Goal: Find specific page/section: Find specific page/section

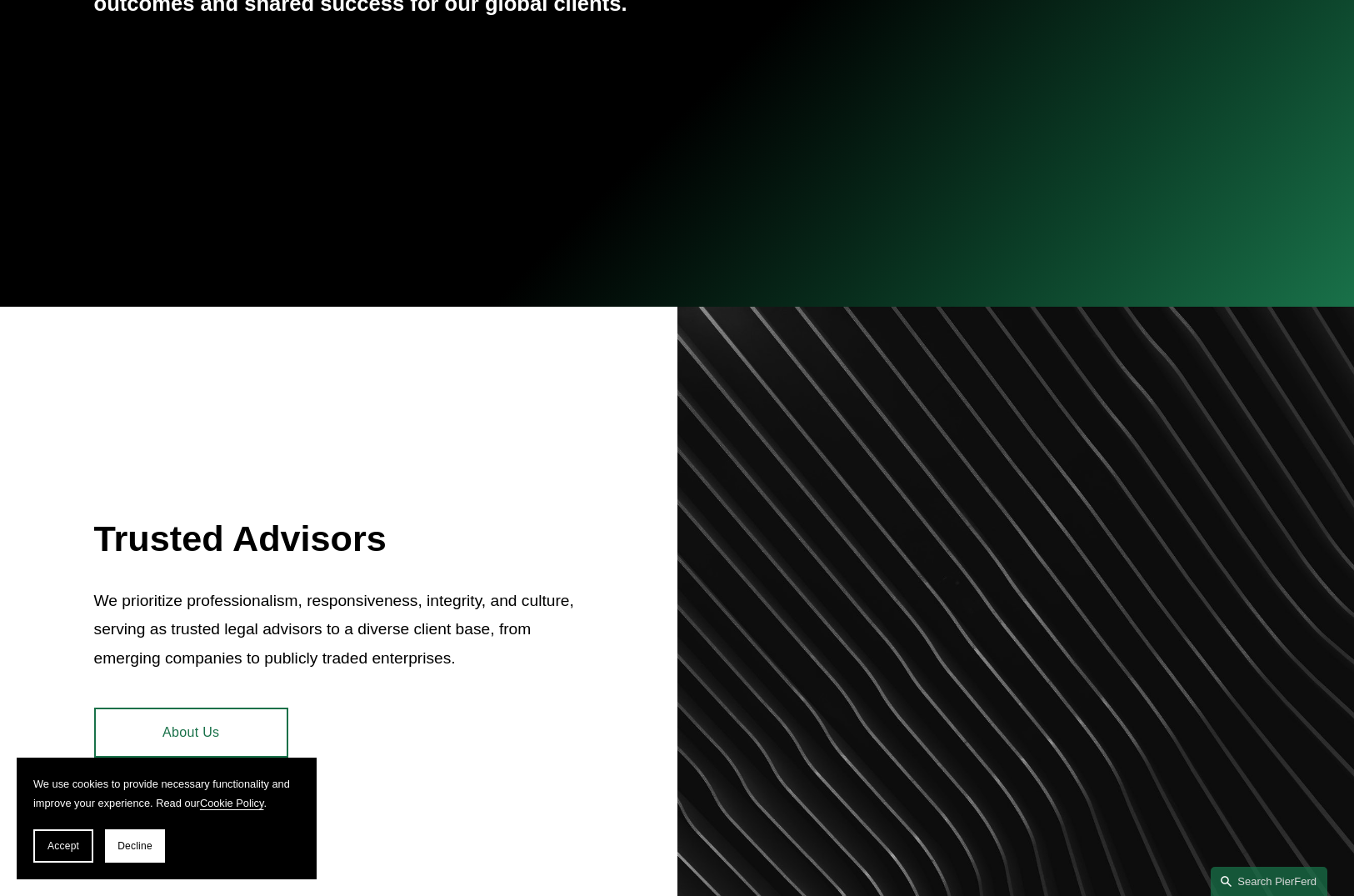
scroll to position [750, 0]
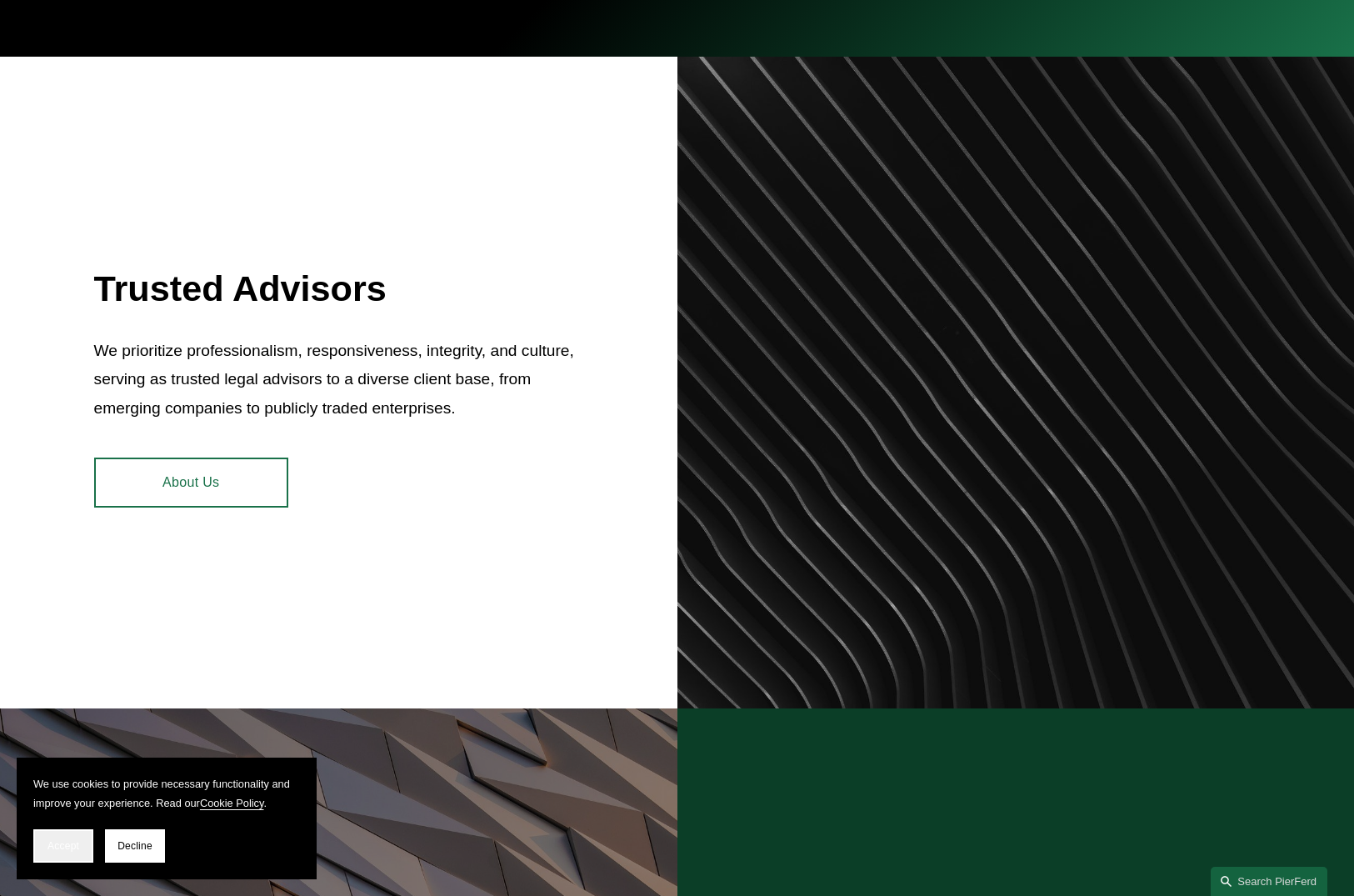
click at [36, 848] on button "Accept" at bounding box center [63, 846] width 60 height 33
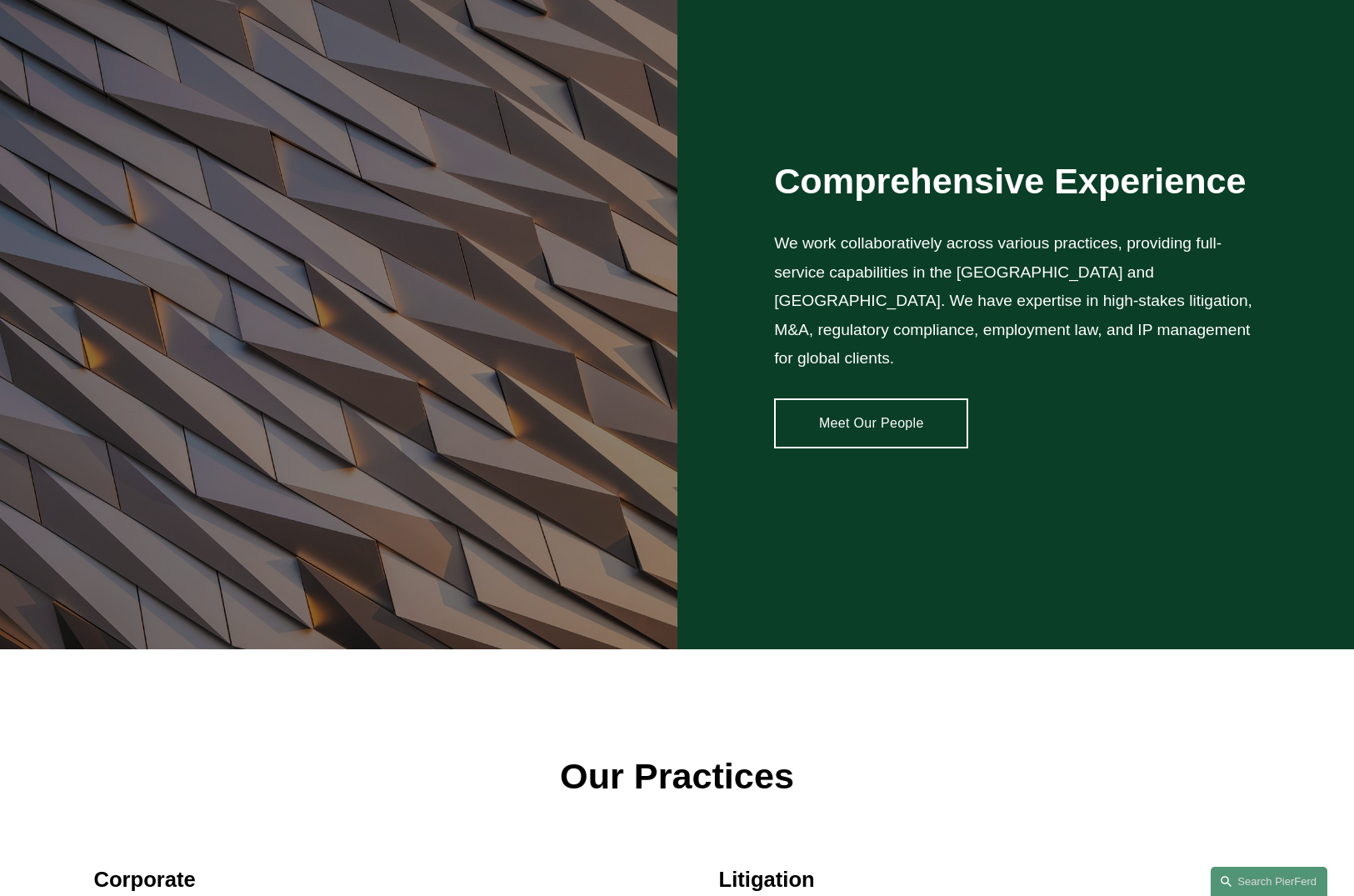
scroll to position [0, 0]
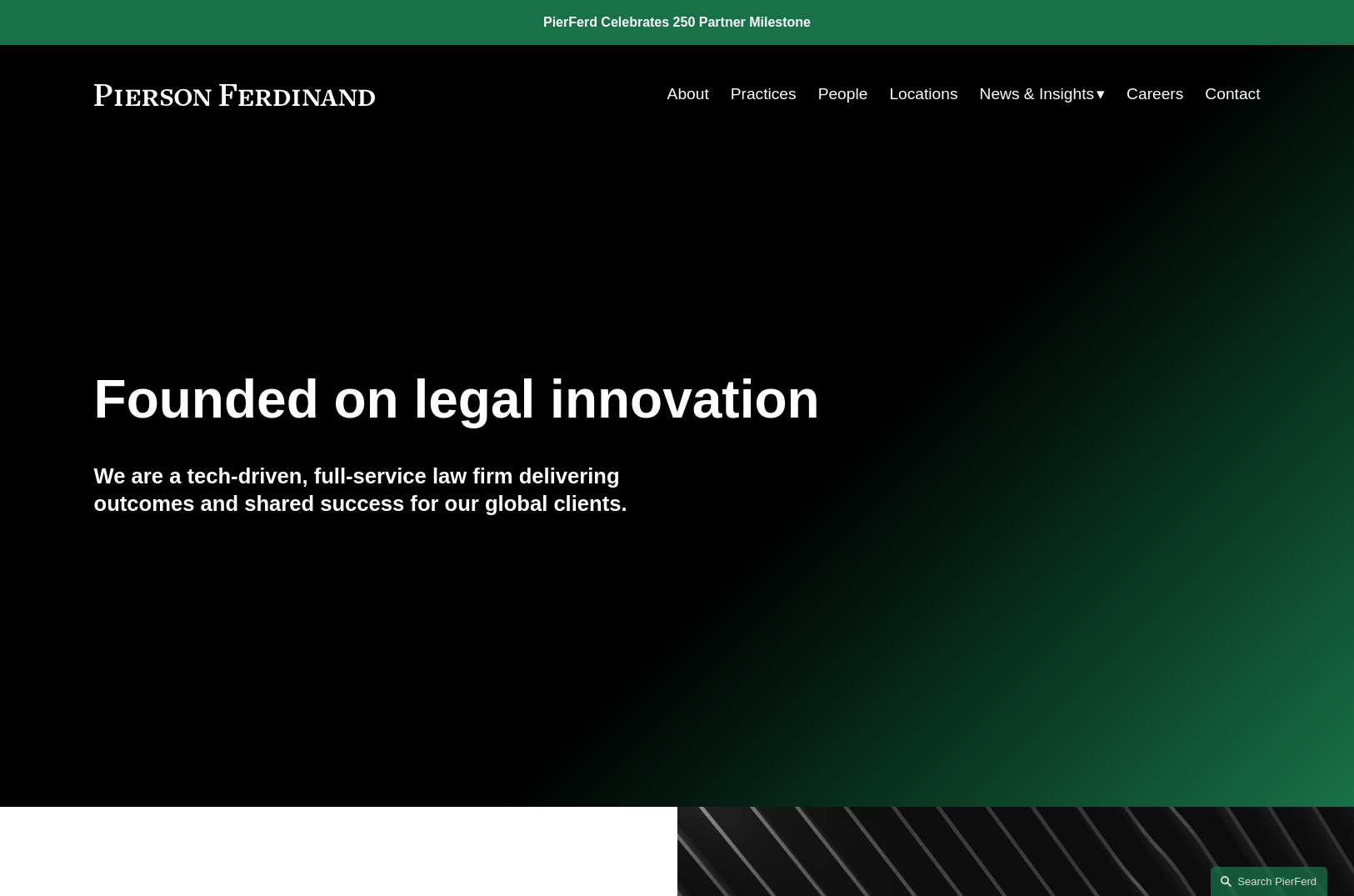
click at [837, 91] on link "People" at bounding box center [844, 94] width 50 height 32
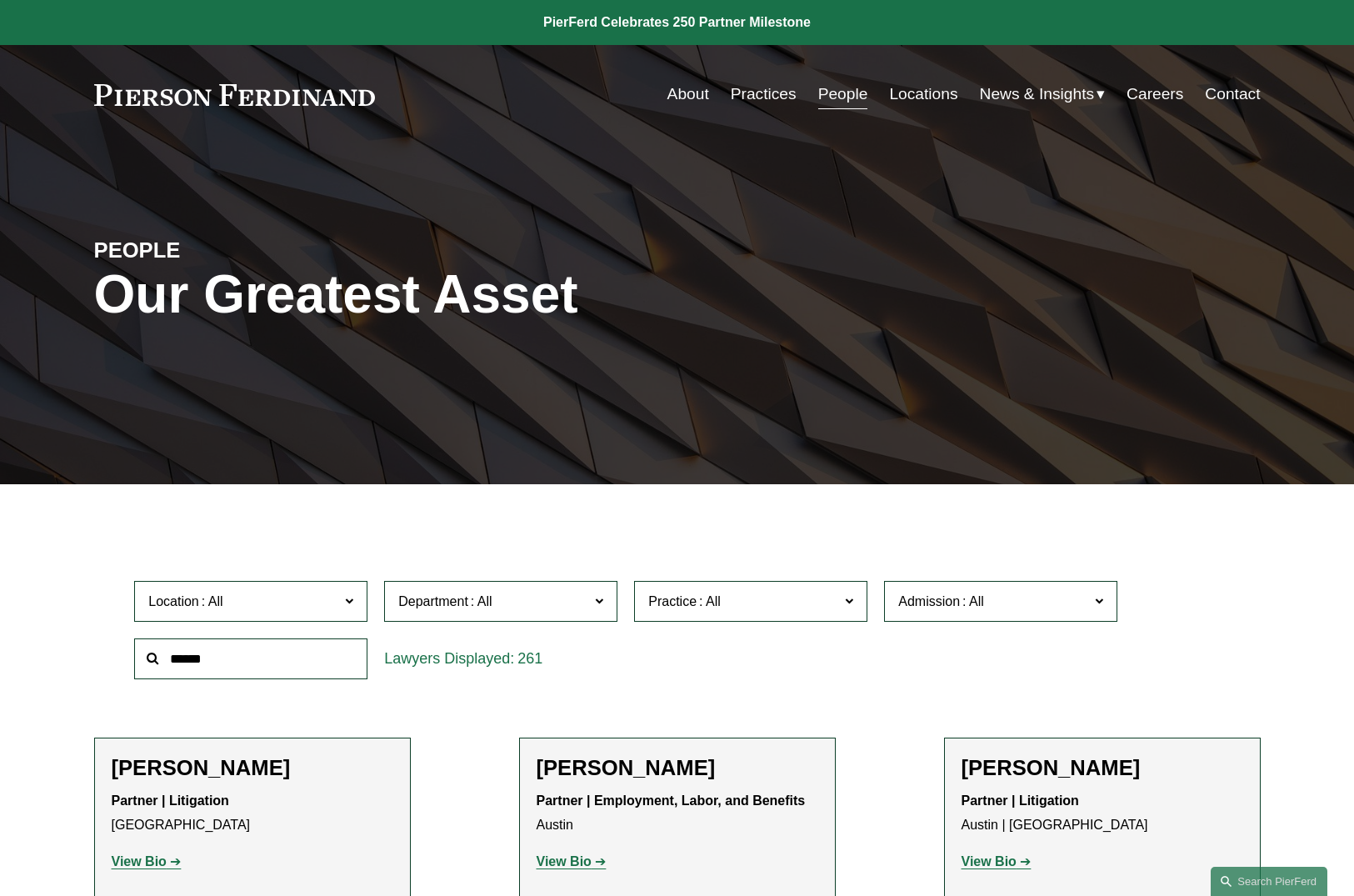
click at [611, 614] on label "Department" at bounding box center [501, 601] width 233 height 41
click at [610, 614] on label "Department" at bounding box center [501, 601] width 233 height 41
click at [809, 609] on span "Practice" at bounding box center [744, 601] width 191 height 23
click at [0, 0] on link "Insurance" at bounding box center [0, 0] width 0 height 0
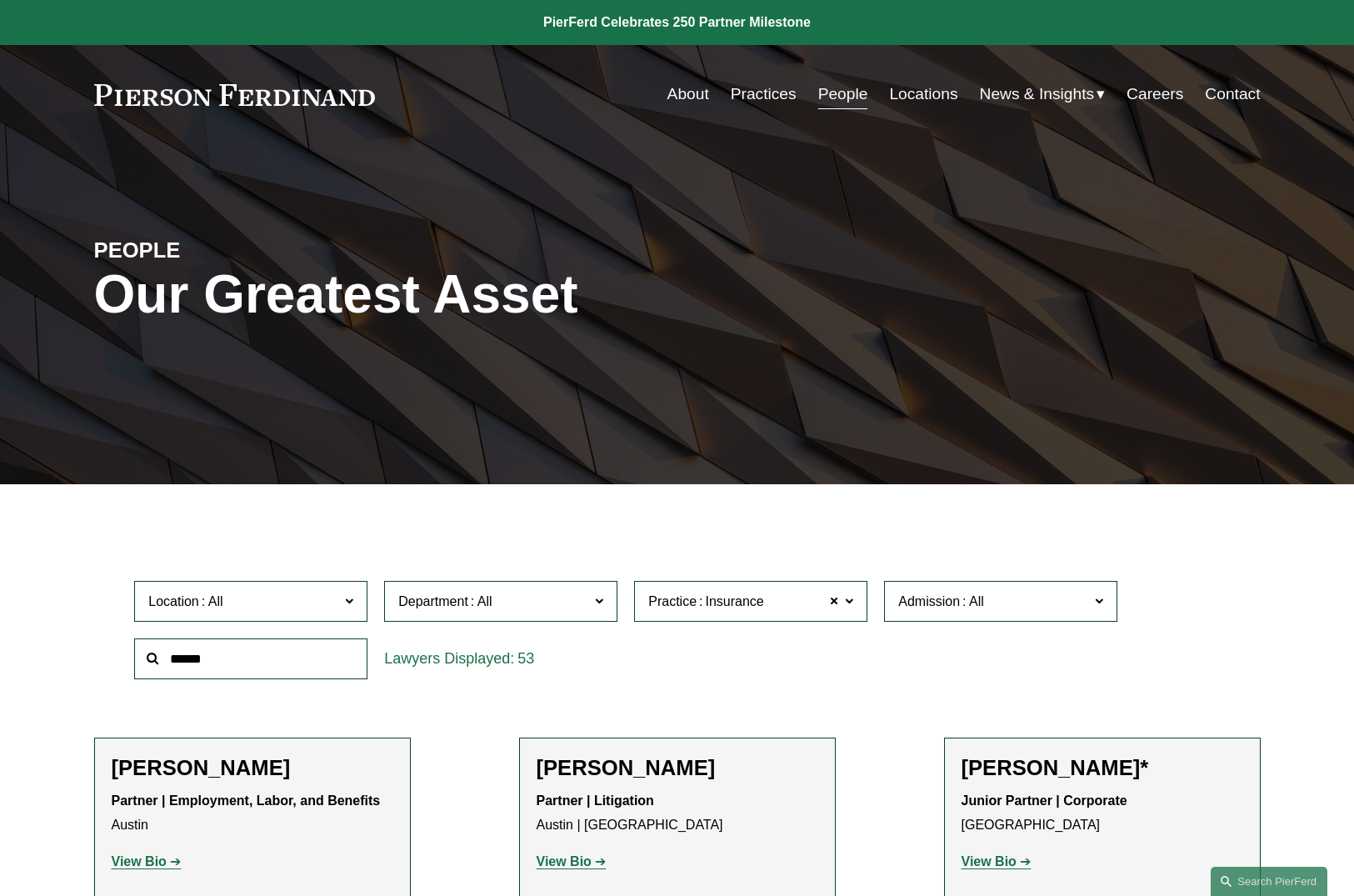
click at [553, 612] on span "Department" at bounding box center [494, 601] width 191 height 23
click at [711, 602] on span "Insurance" at bounding box center [735, 602] width 58 height 22
click at [0, 0] on link "Mergers and Acquisitions" at bounding box center [0, 0] width 0 height 0
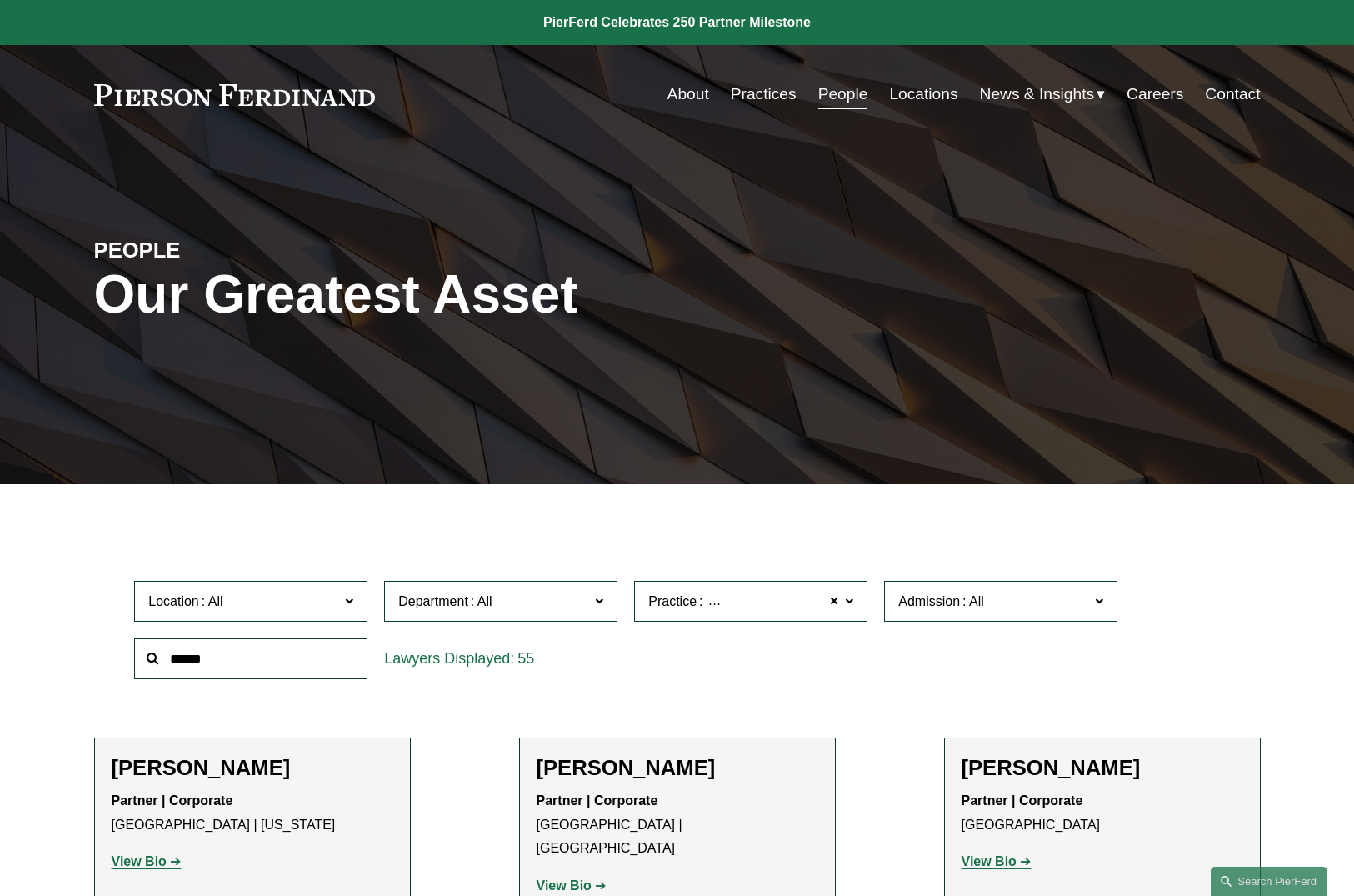
click at [792, 606] on span "Mergers and Acquisitions" at bounding box center [780, 602] width 149 height 22
click at [0, 0] on link "Litigation and Risk Management" at bounding box center [0, 0] width 0 height 0
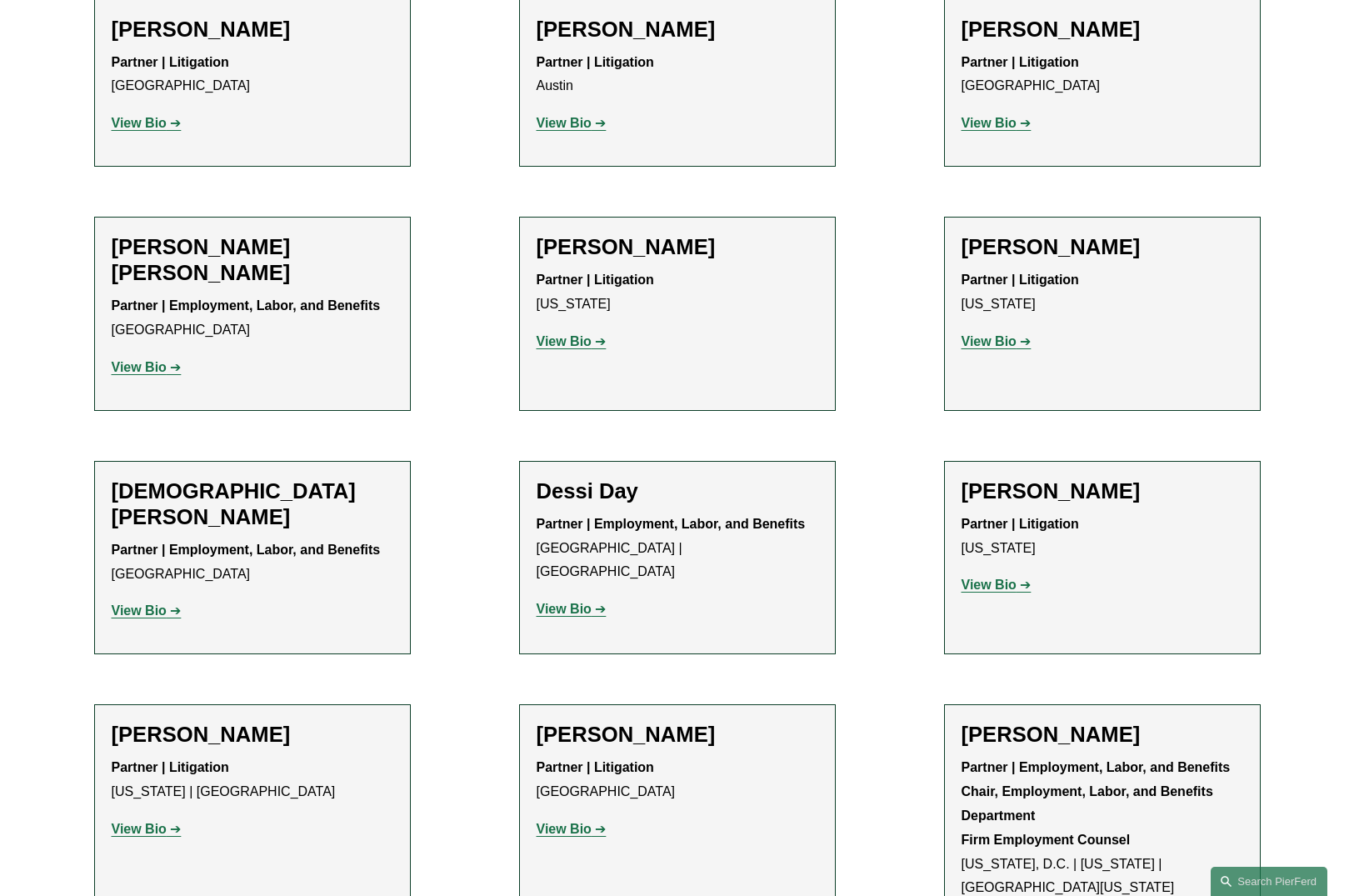
scroll to position [1499, 0]
